Goal: Browse casually

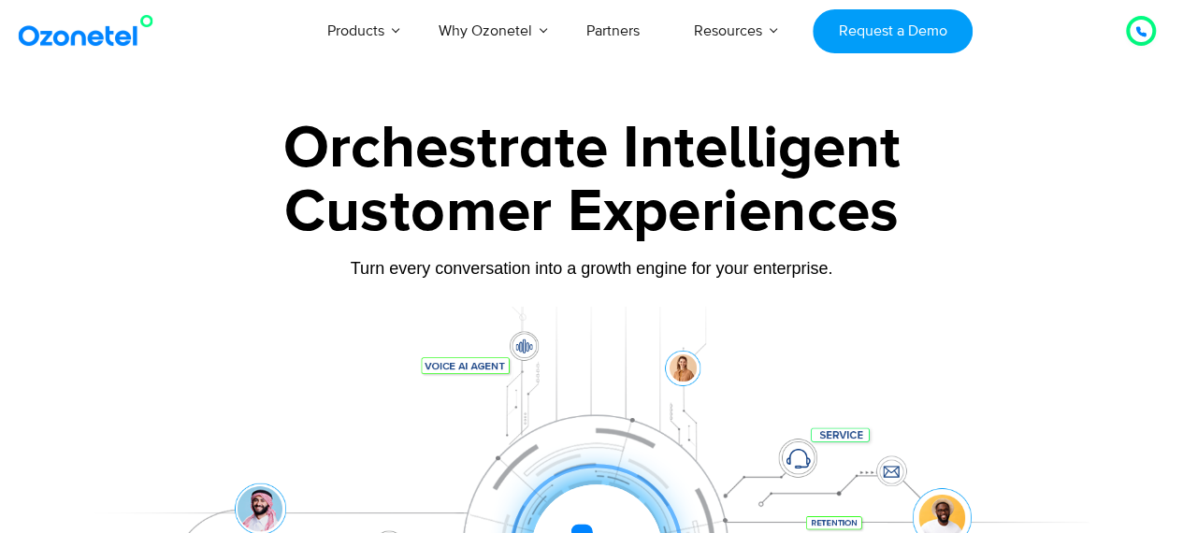
click at [73, 346] on div at bounding box center [592, 522] width 1038 height 430
click at [63, 22] on img at bounding box center [90, 31] width 152 height 34
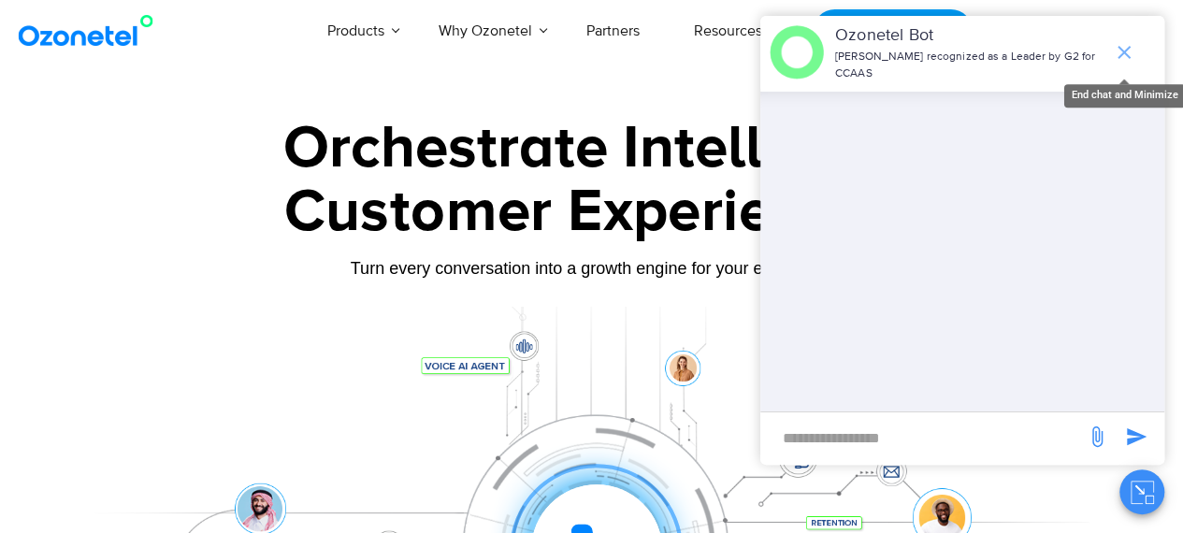
click at [1119, 41] on icon "end chat or minimize" at bounding box center [1124, 52] width 22 height 22
